Goal: Information Seeking & Learning: Learn about a topic

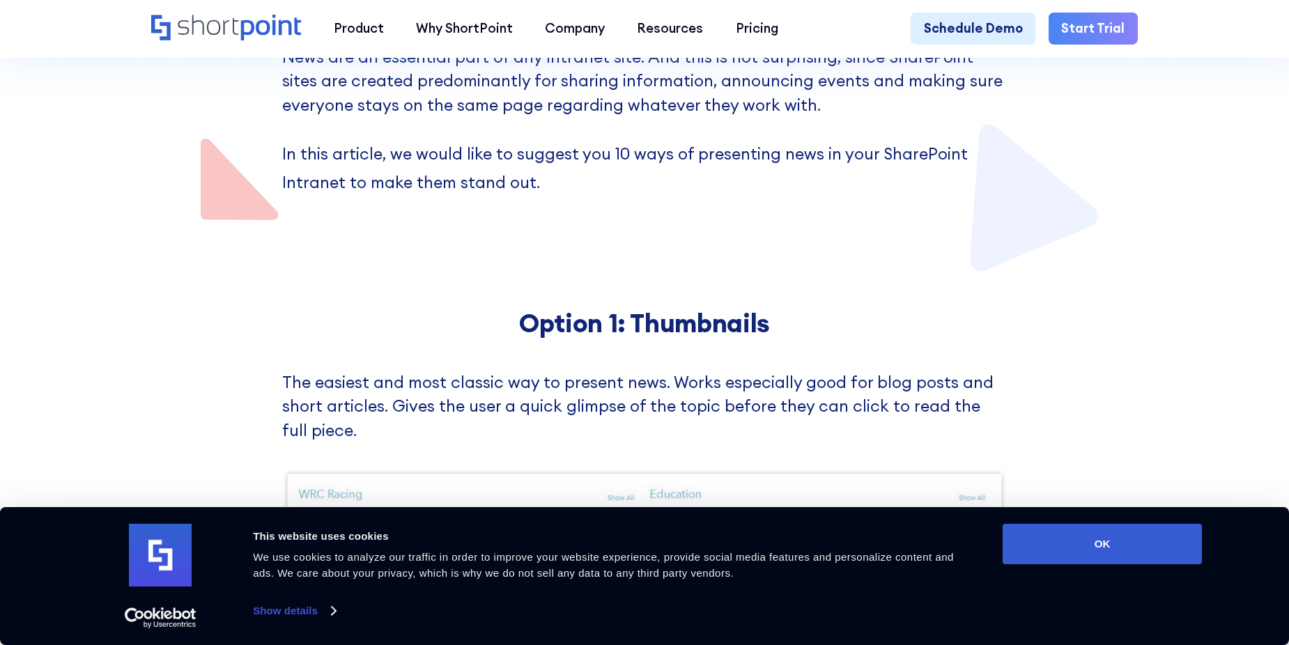
scroll to position [418, 0]
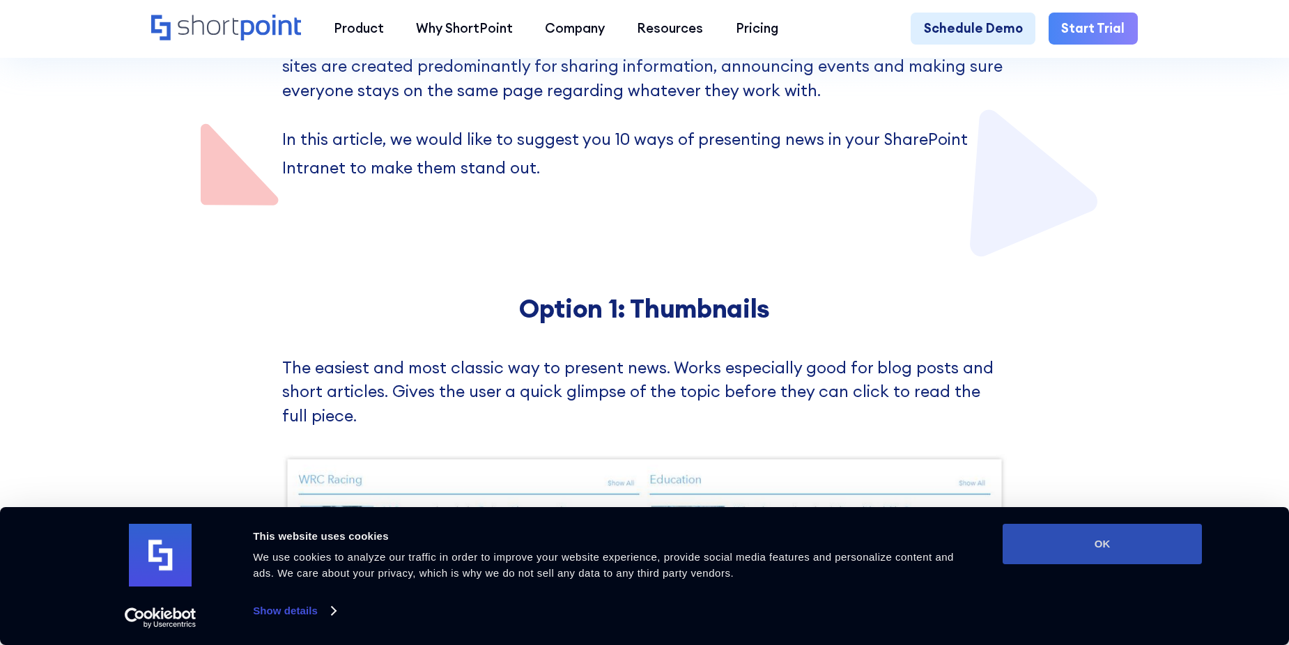
click at [1081, 541] on button "OK" at bounding box center [1102, 544] width 199 height 40
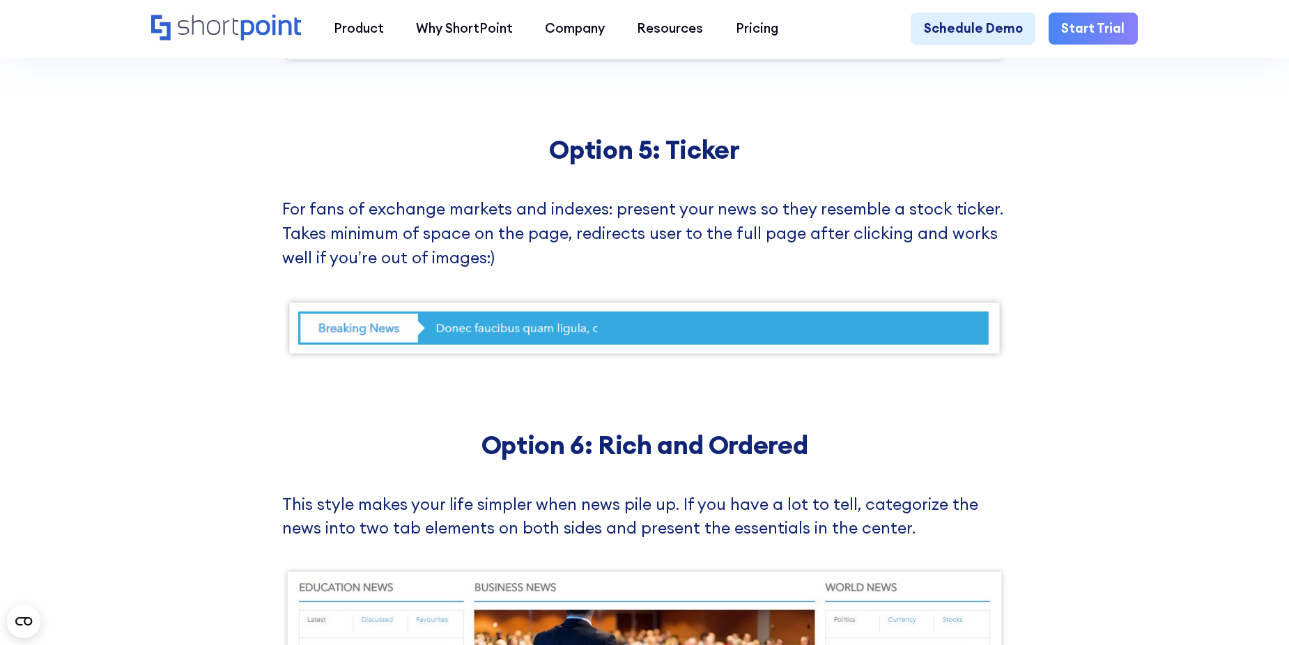
scroll to position [3066, 0]
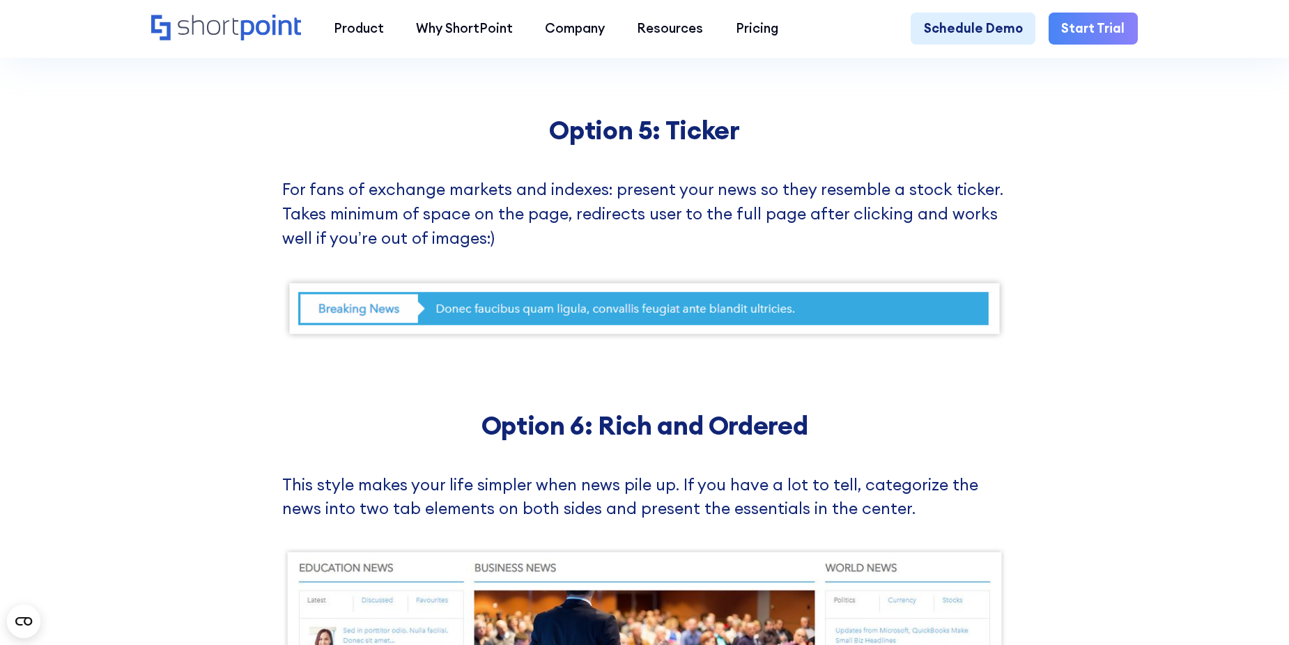
drag, startPoint x: 637, startPoint y: 261, endPoint x: 296, endPoint y: 394, distance: 365.5
click at [296, 376] on div "Option 5: Ticker For fans of exchange markets and indexes: present your news so…" at bounding box center [644, 228] width 1289 height 295
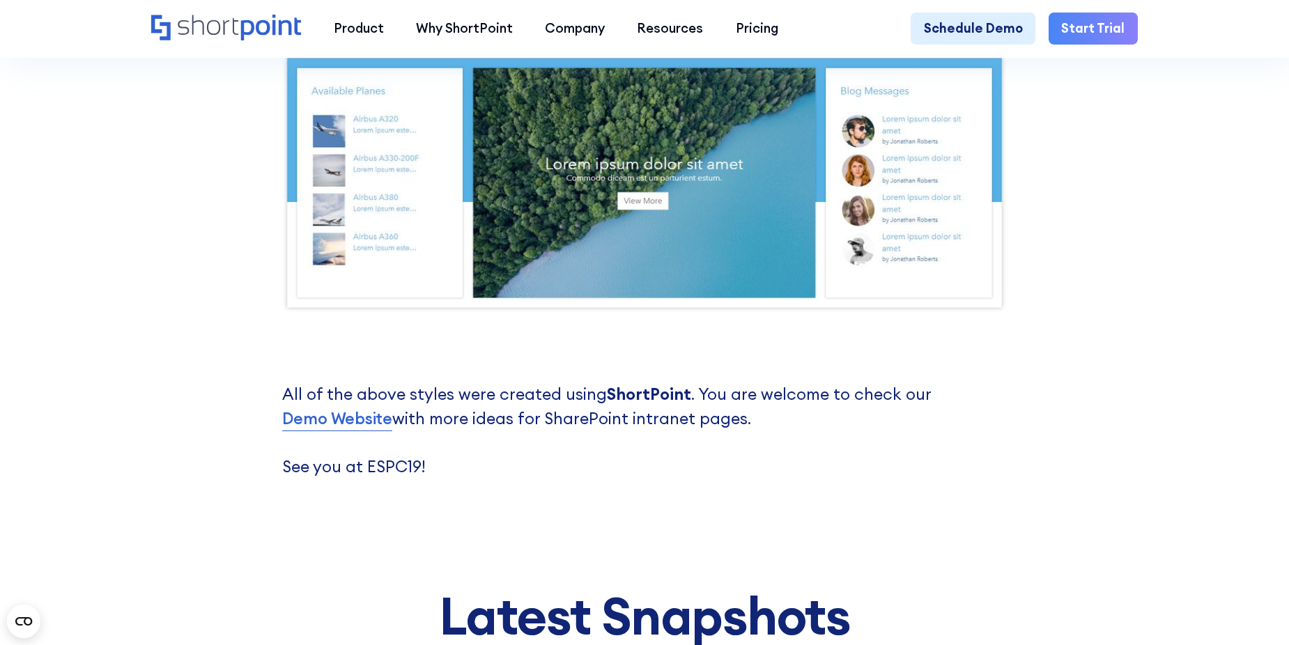
scroll to position [5295, 0]
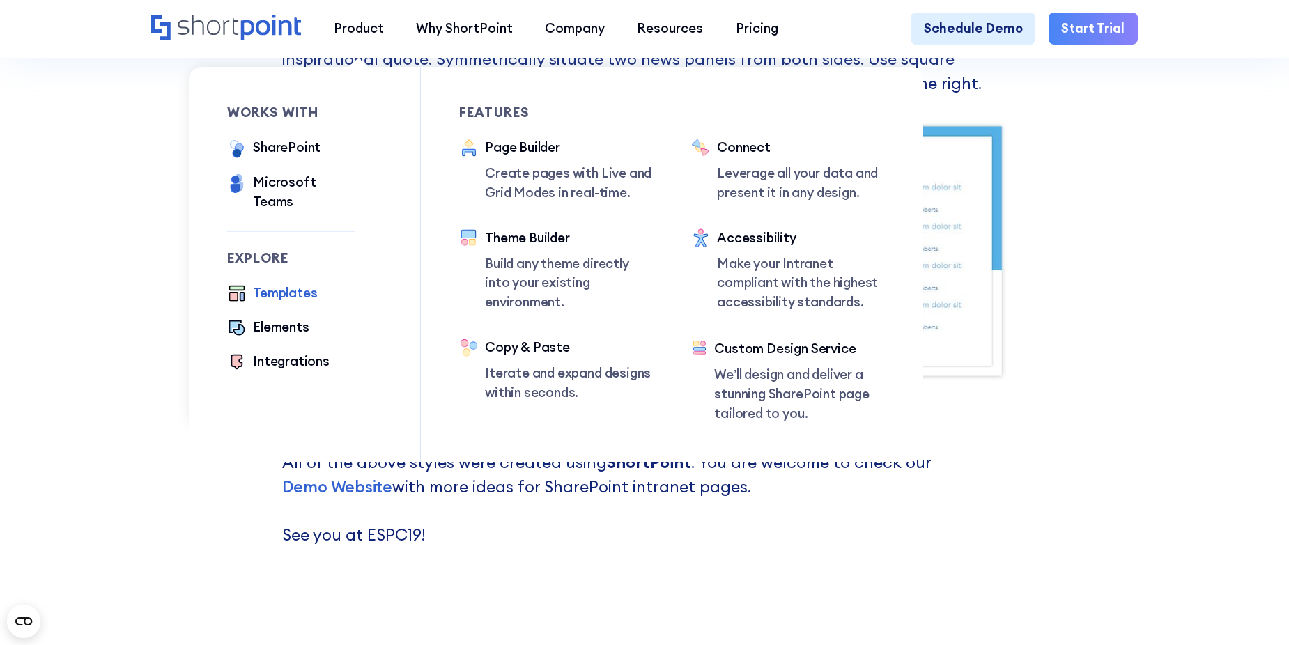
click at [288, 284] on div "Templates" at bounding box center [285, 294] width 64 height 20
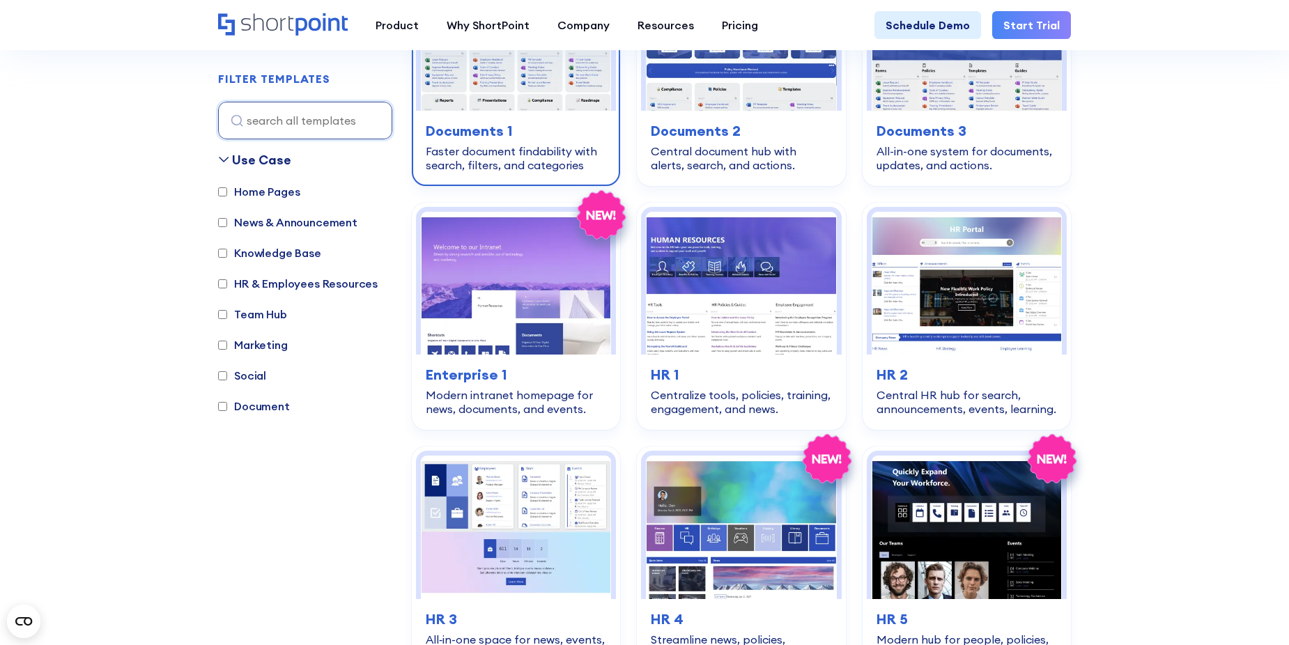
scroll to position [488, 0]
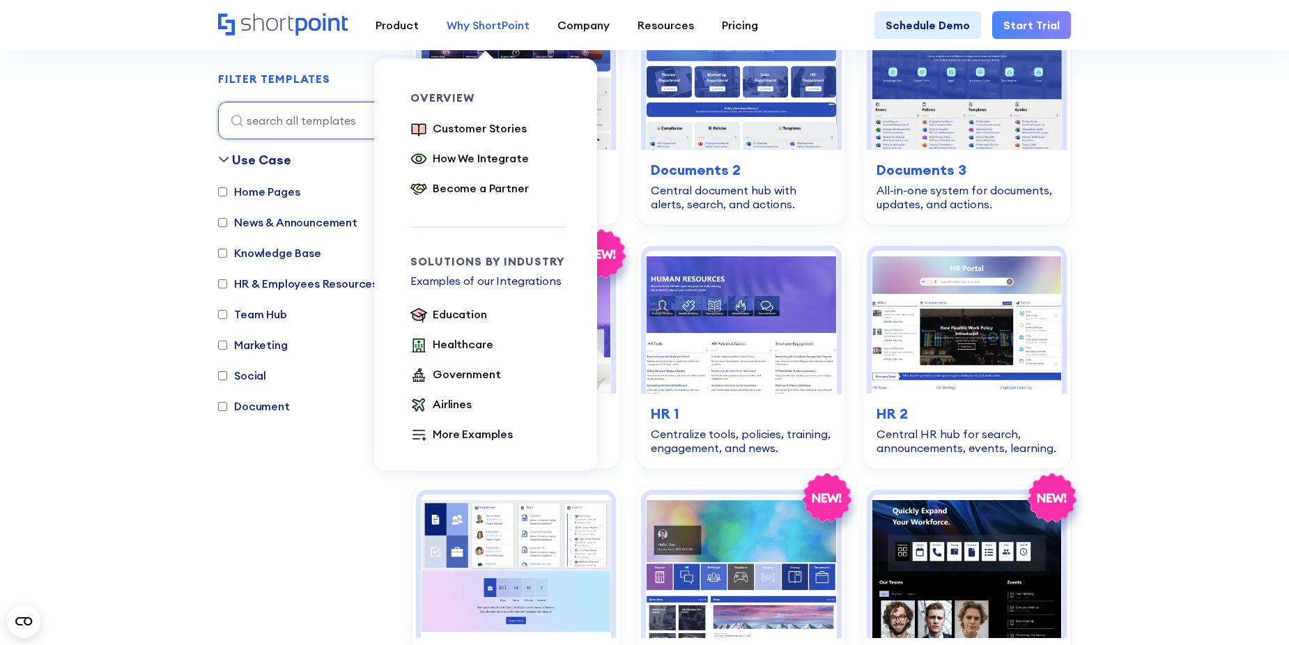
click at [489, 23] on div "Why ShortPoint" at bounding box center [488, 25] width 83 height 17
click at [473, 159] on div "How We Integrate" at bounding box center [480, 158] width 95 height 17
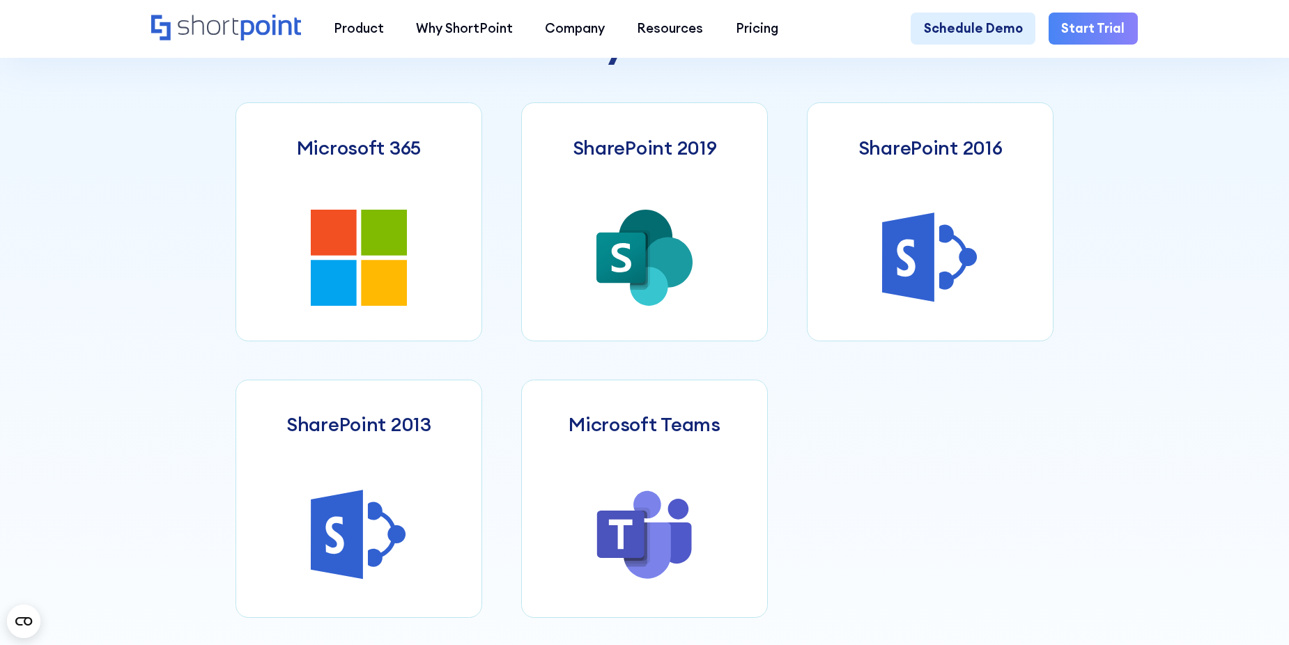
scroll to position [766, 0]
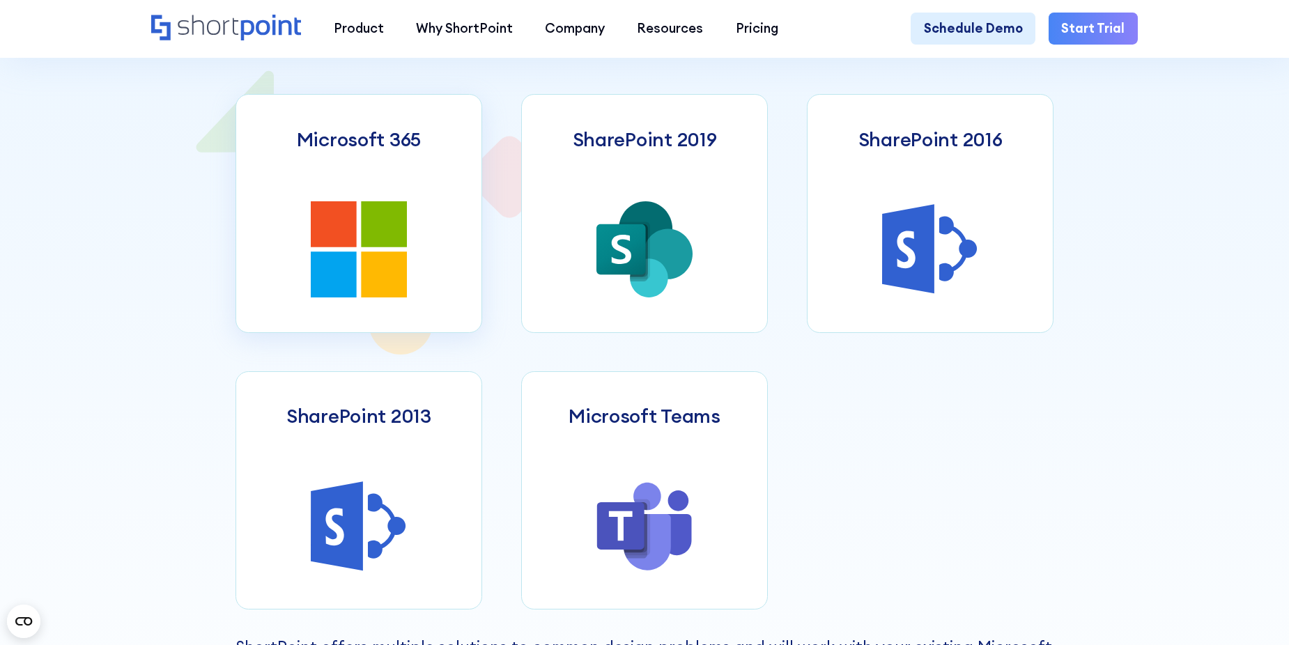
click at [395, 150] on h3 "Microsoft 365" at bounding box center [359, 139] width 124 height 23
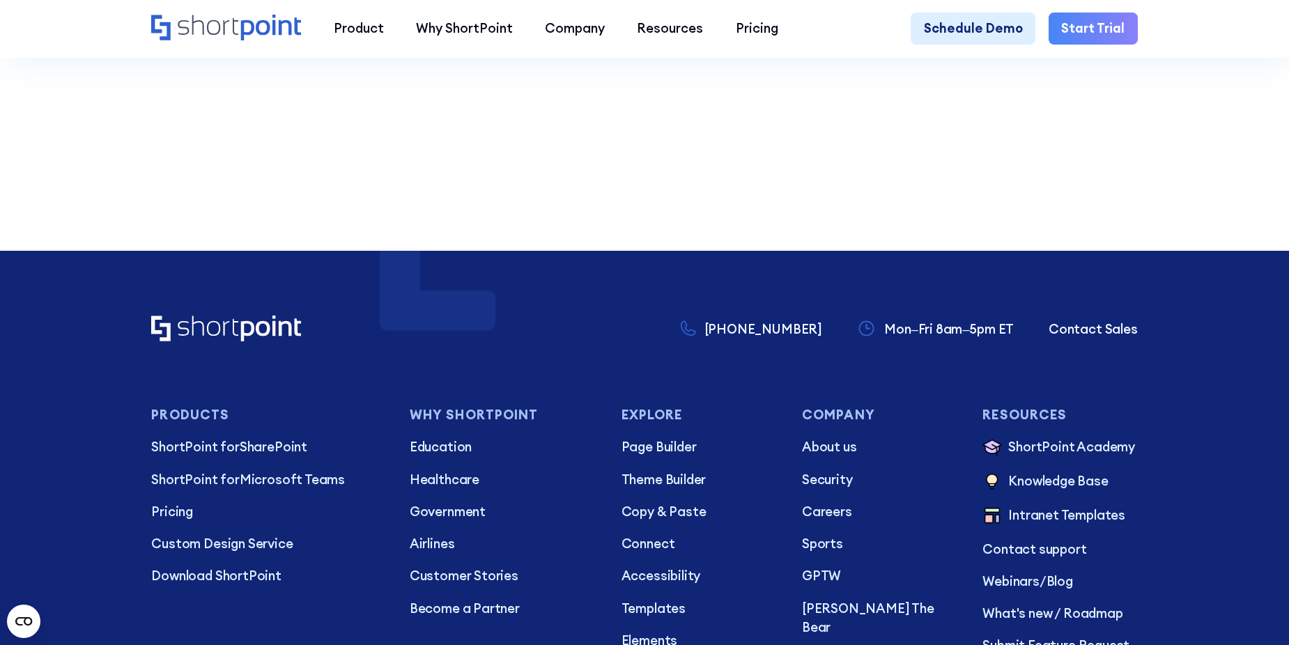
scroll to position [3693, 0]
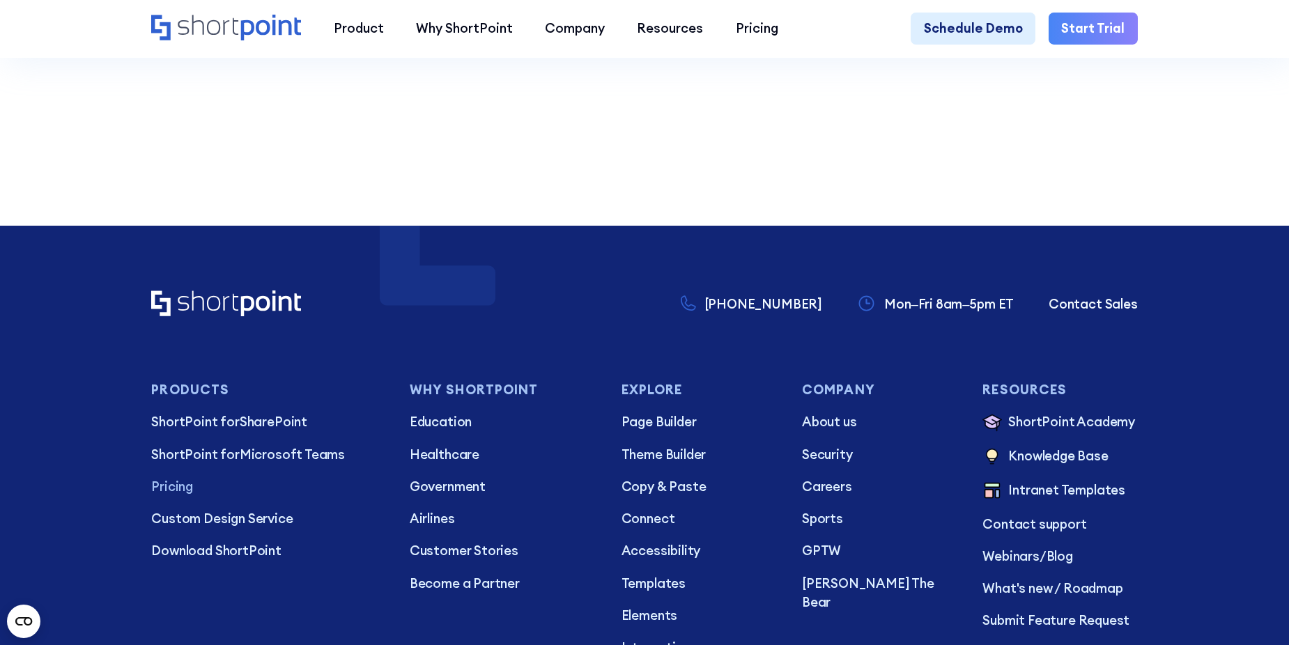
click at [167, 497] on p "Pricing" at bounding box center [267, 487] width 232 height 20
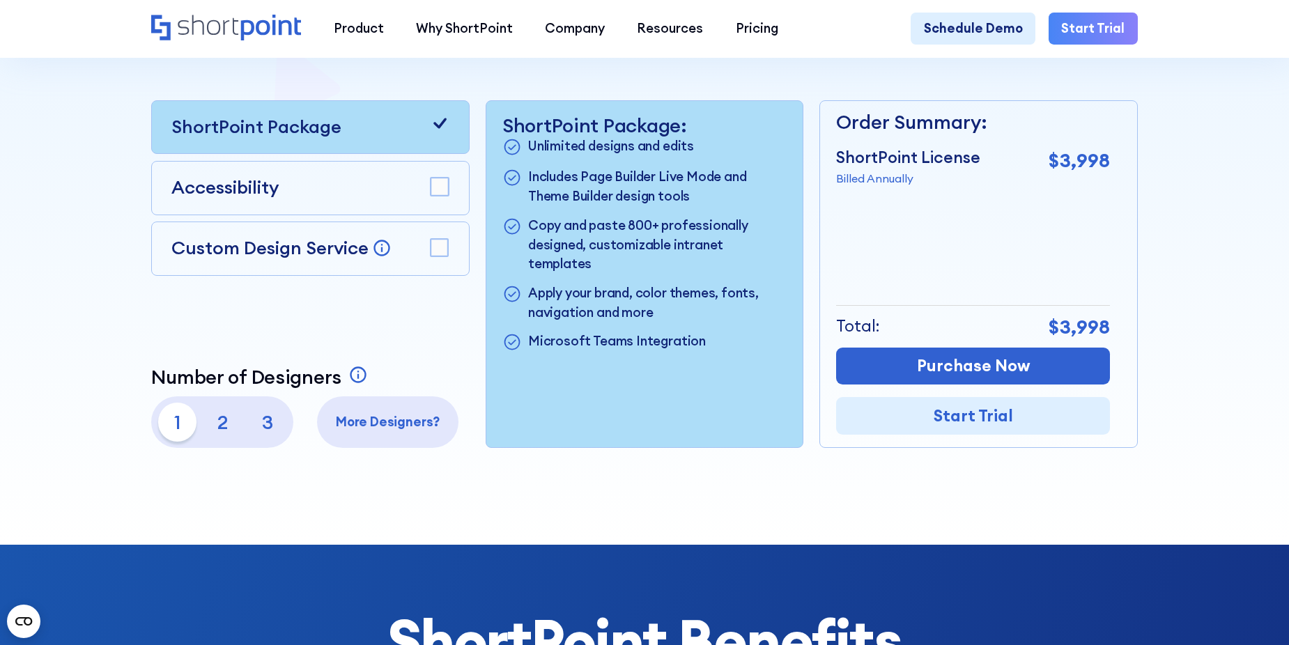
scroll to position [418, 0]
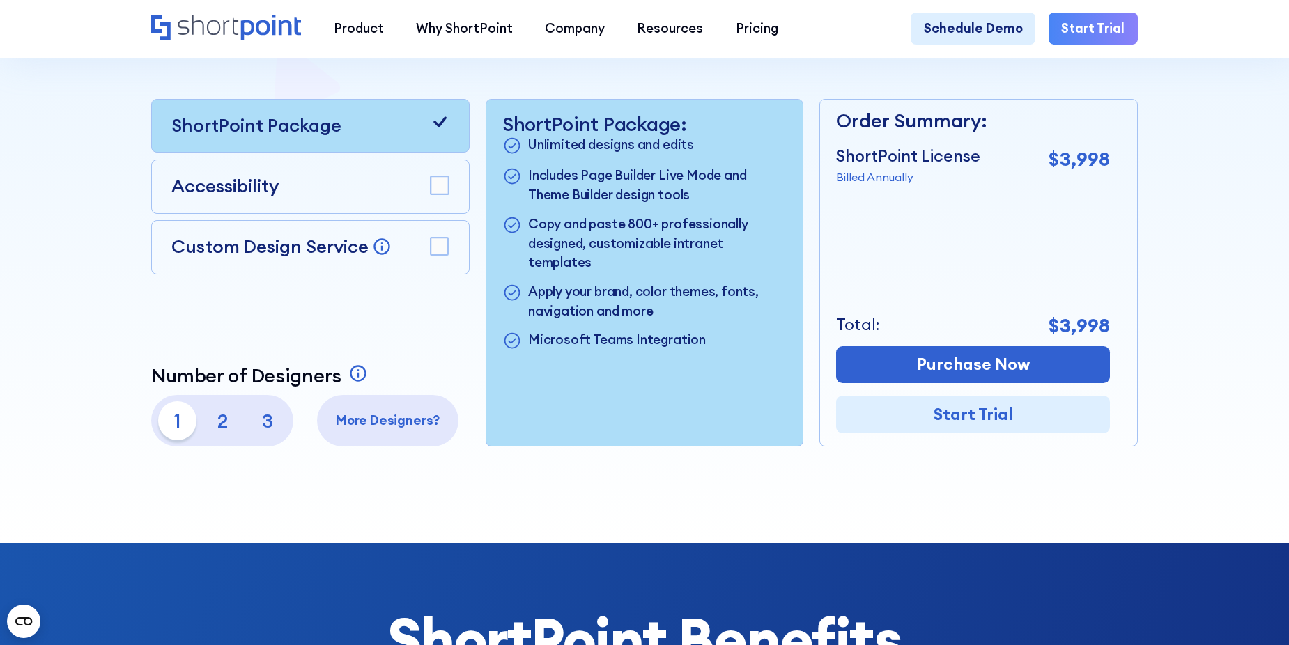
click at [378, 196] on div "Accessibility" at bounding box center [310, 186] width 278 height 27
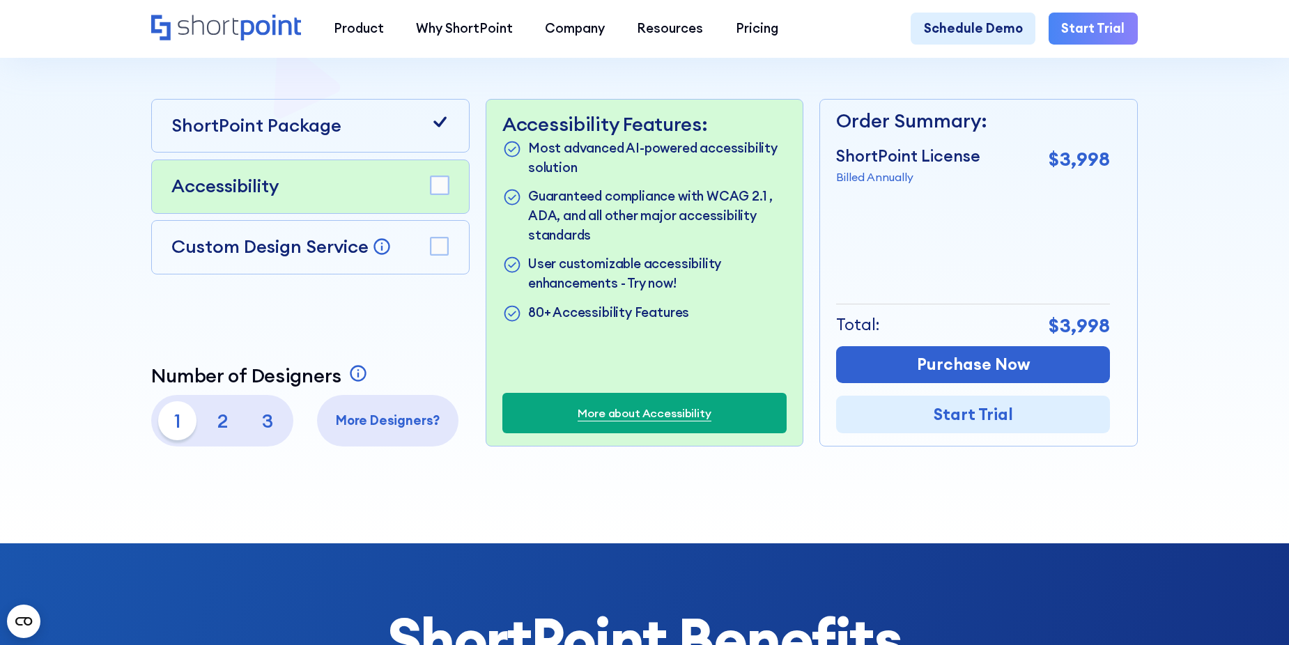
click at [425, 242] on div "Custom Design Service Bring your dream design to life with our Custom Design Se…" at bounding box center [310, 246] width 278 height 27
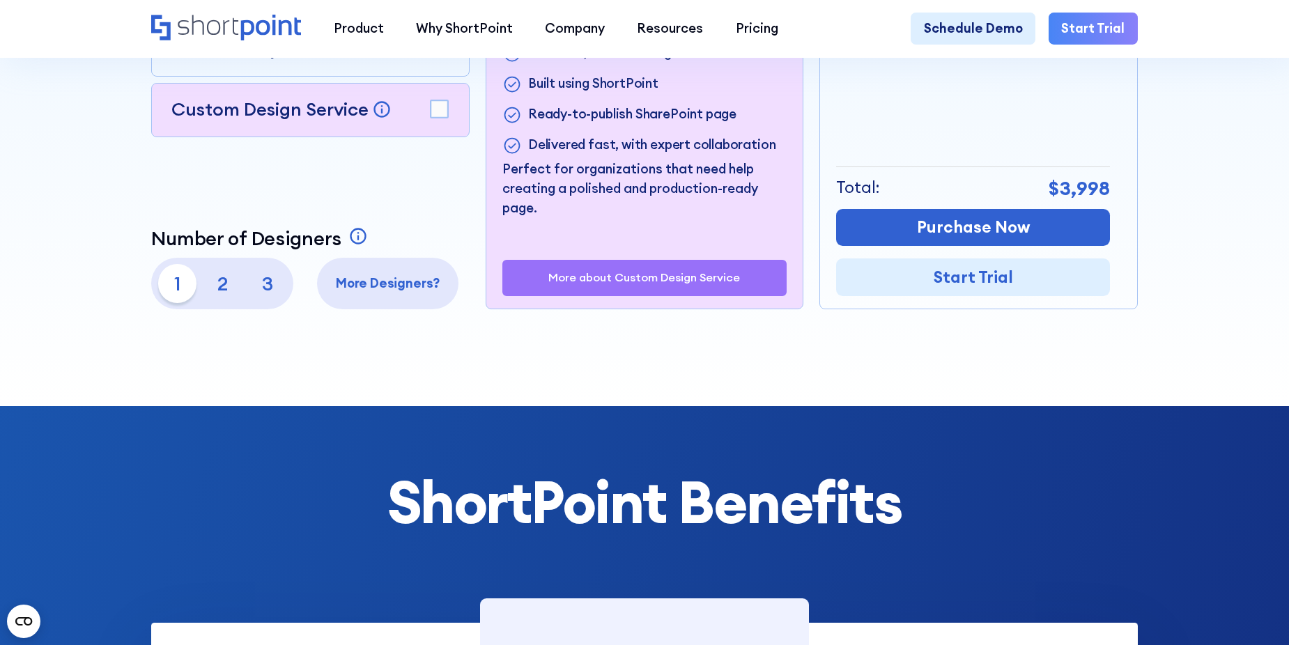
scroll to position [557, 0]
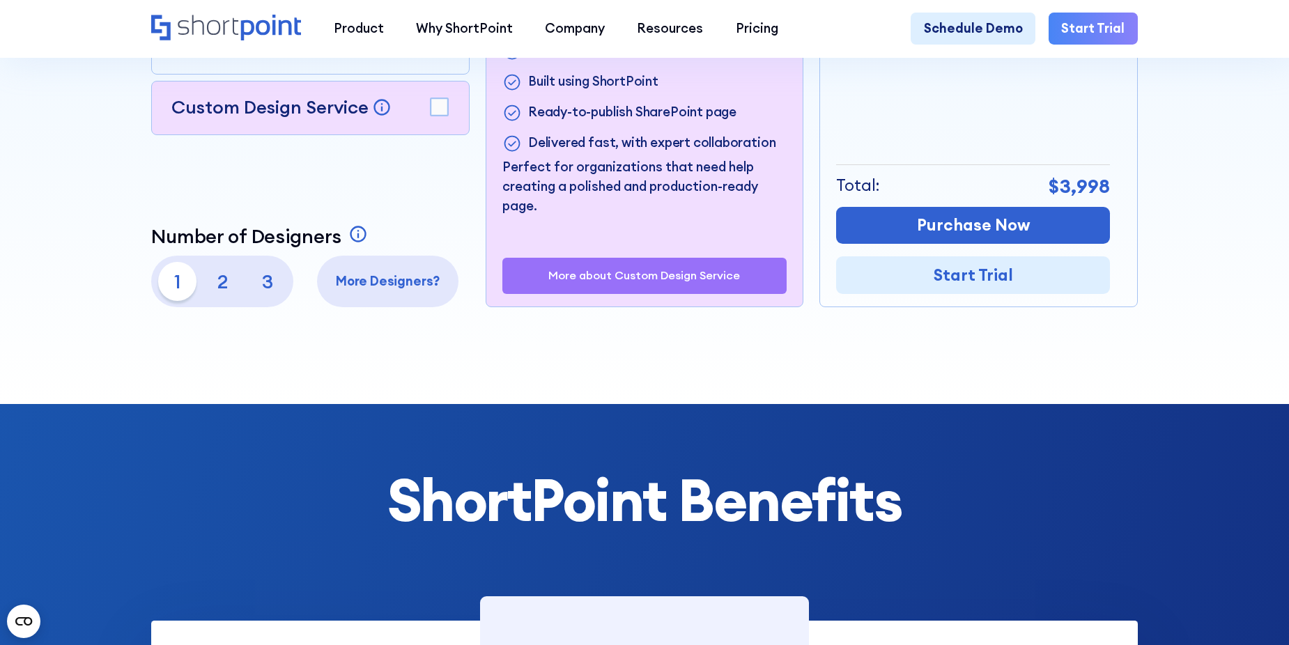
click at [222, 286] on p "2" at bounding box center [222, 281] width 39 height 39
click at [160, 286] on p "1" at bounding box center [177, 281] width 39 height 39
click at [219, 286] on p "2" at bounding box center [222, 281] width 39 height 39
drag, startPoint x: 220, startPoint y: 286, endPoint x: 263, endPoint y: 288, distance: 43.3
click at [263, 288] on p "3" at bounding box center [267, 281] width 39 height 39
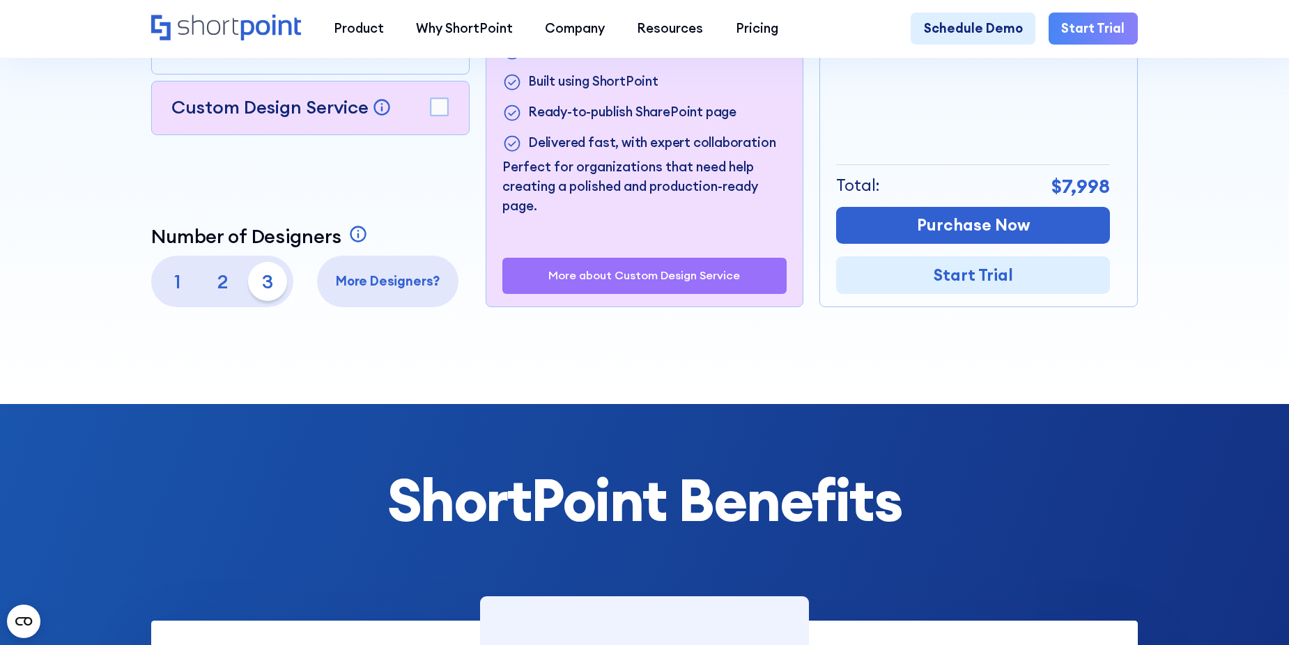
click at [178, 293] on p "1" at bounding box center [177, 281] width 39 height 39
click at [279, 292] on p "3" at bounding box center [267, 281] width 39 height 39
click at [223, 292] on p "2" at bounding box center [222, 281] width 39 height 39
click at [171, 288] on p "1" at bounding box center [177, 281] width 39 height 39
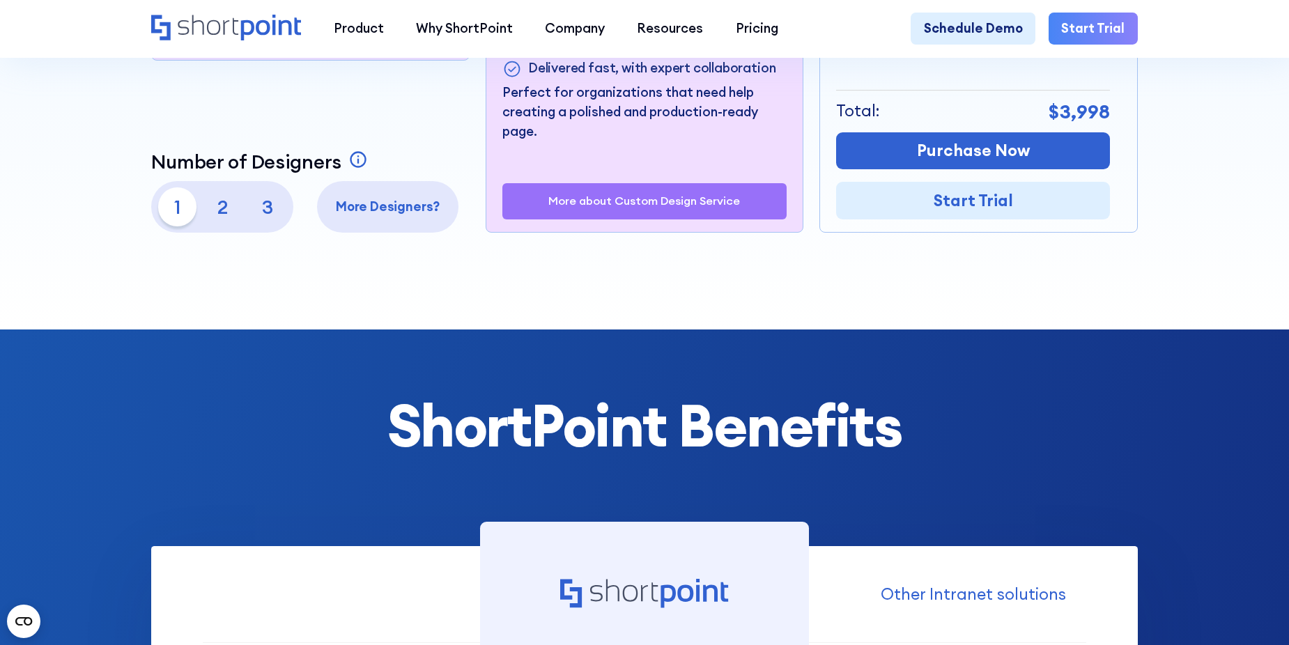
scroll to position [627, 0]
